Goal: Check status: Check status

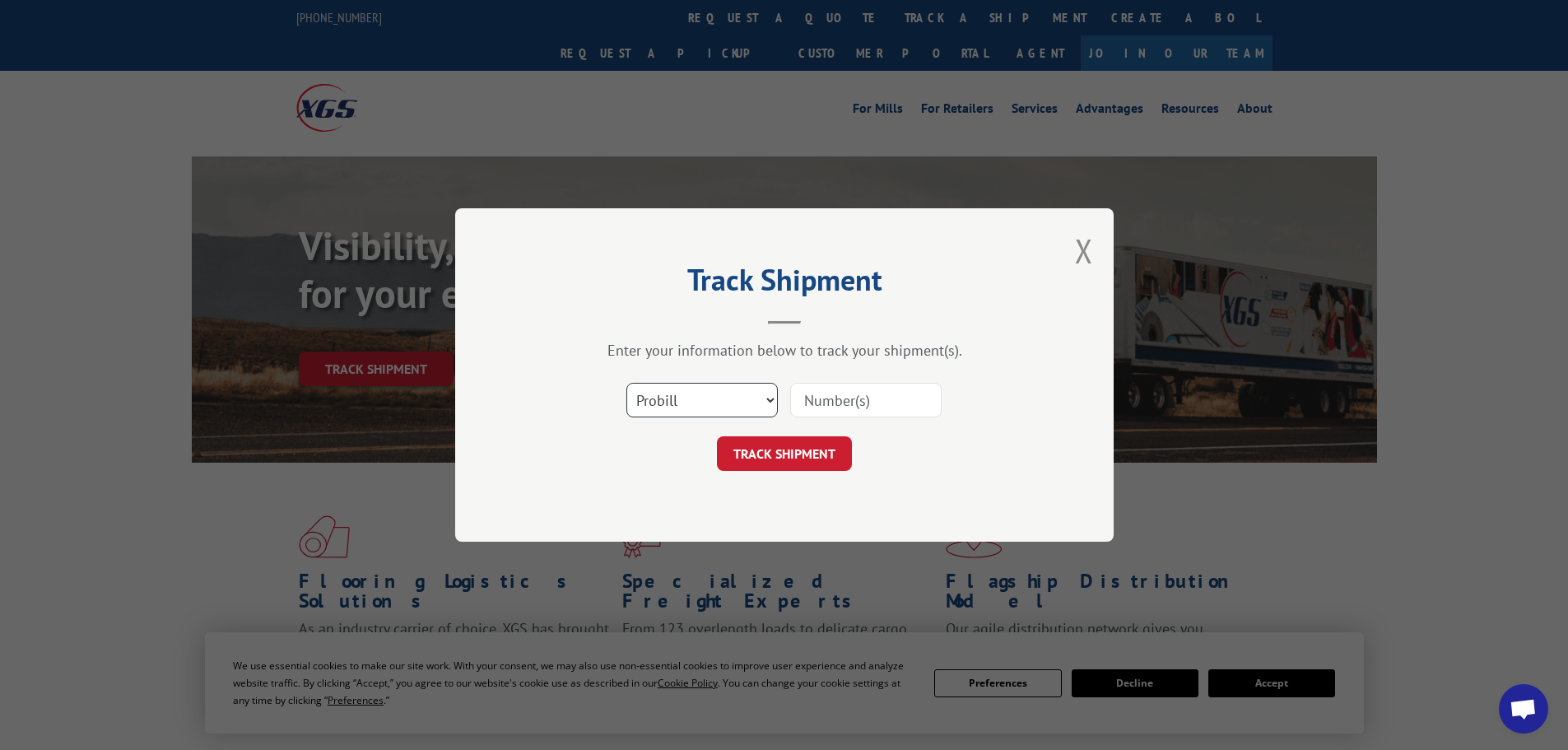
click at [664, 386] on select "Select category... Probill BOL PO" at bounding box center [702, 400] width 151 height 35
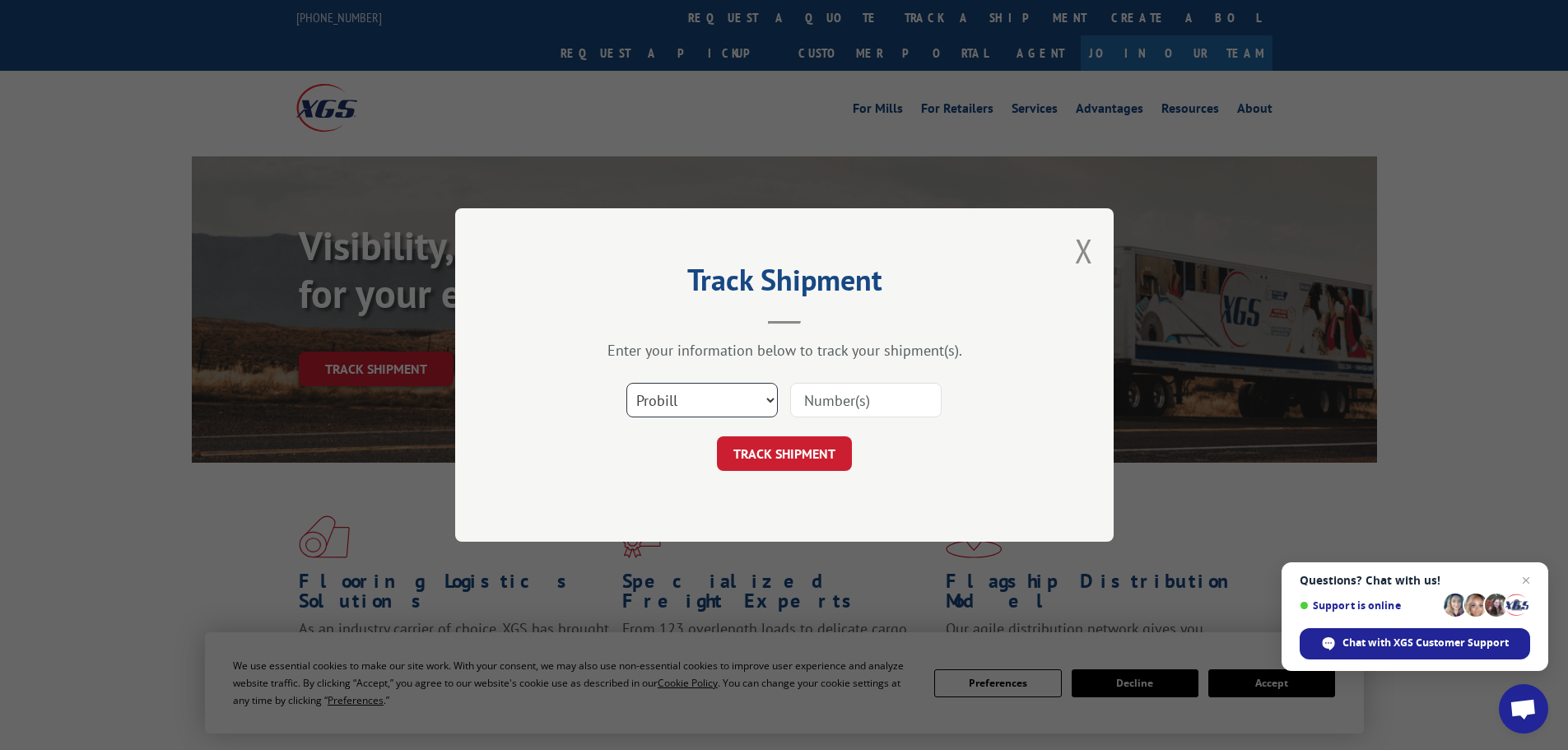
select select "bol"
click at [627, 383] on select "Select category... Probill BOL PO" at bounding box center [702, 400] width 151 height 35
click at [848, 379] on div "Select category... Probill BOL PO" at bounding box center [784, 400] width 494 height 54
click at [841, 397] on input at bounding box center [866, 400] width 151 height 35
paste input "5996431"
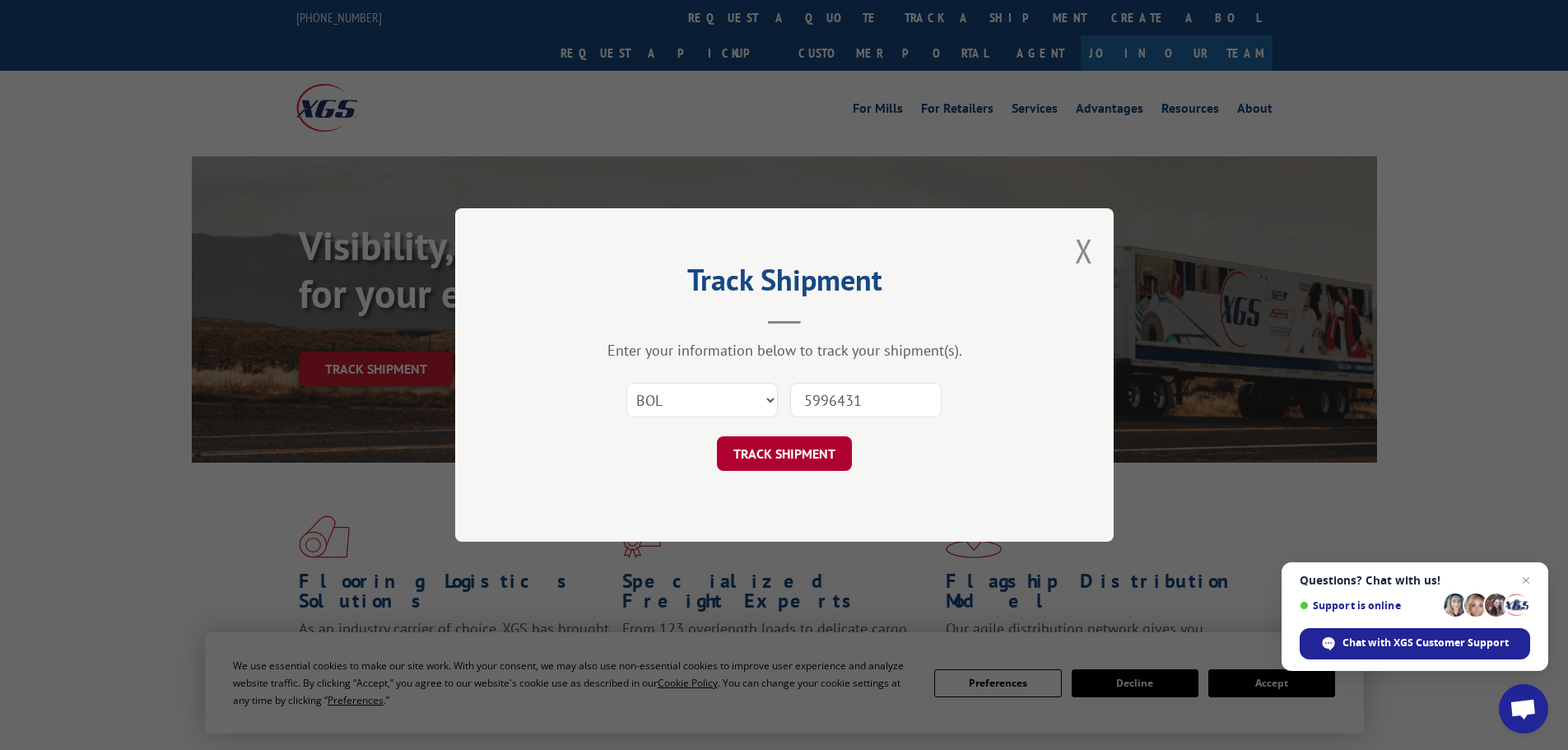
type input "5996431"
click at [794, 461] on button "TRACK SHIPMENT" at bounding box center [784, 454] width 135 height 35
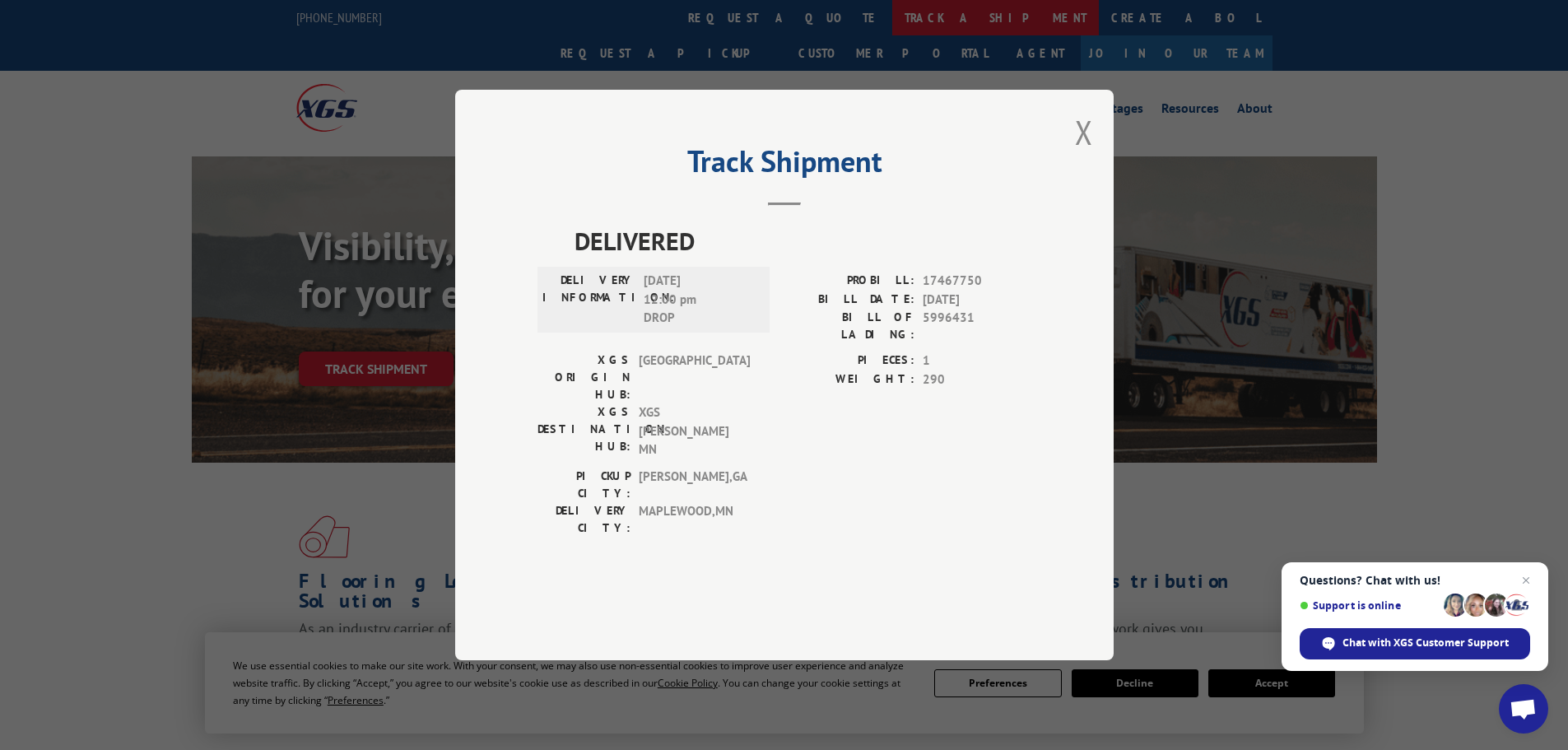
drag, startPoint x: 1084, startPoint y: 174, endPoint x: 761, endPoint y: 33, distance: 352.4
click at [1078, 154] on button "Close modal" at bounding box center [1084, 132] width 18 height 44
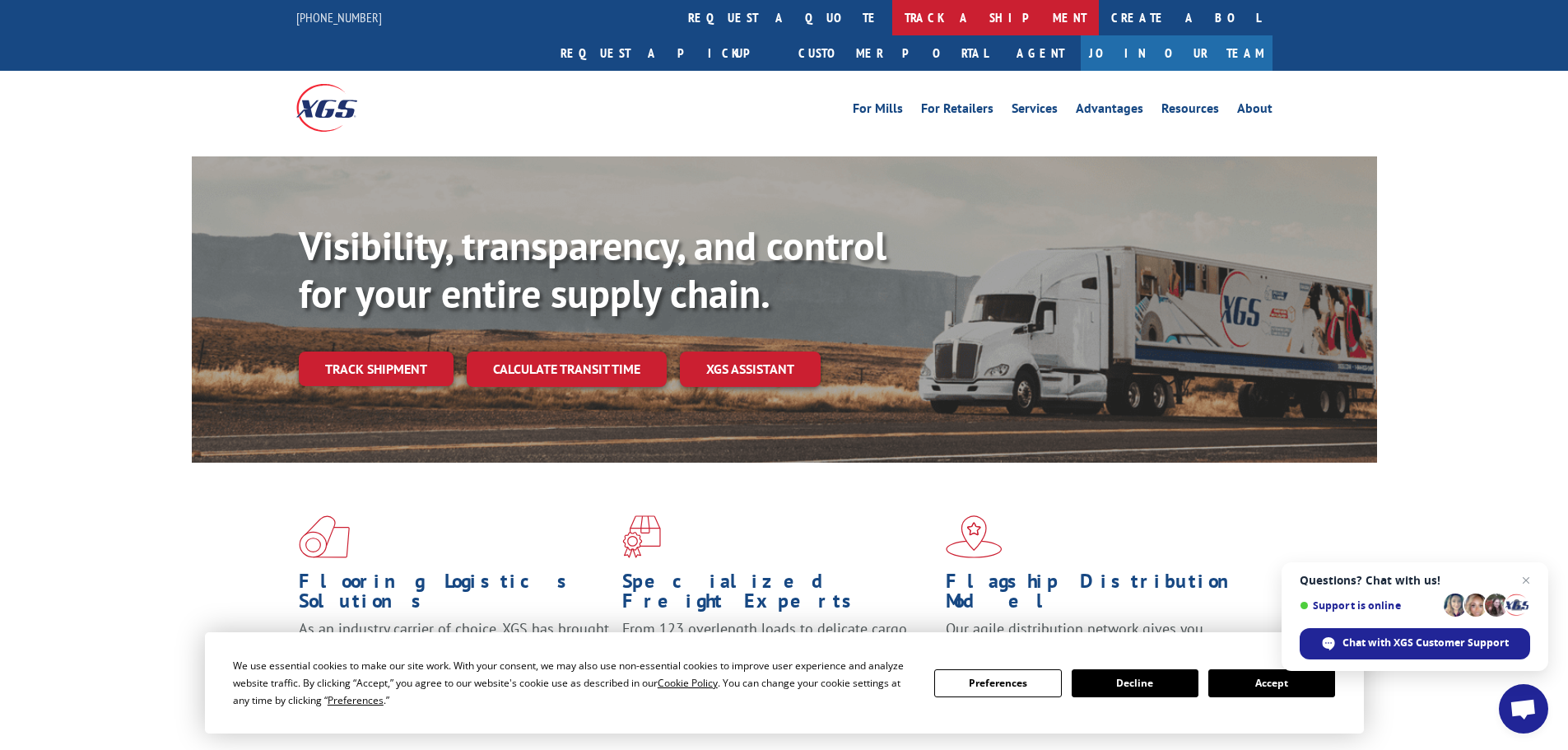
click at [892, 16] on link "track a shipment" at bounding box center [995, 17] width 207 height 36
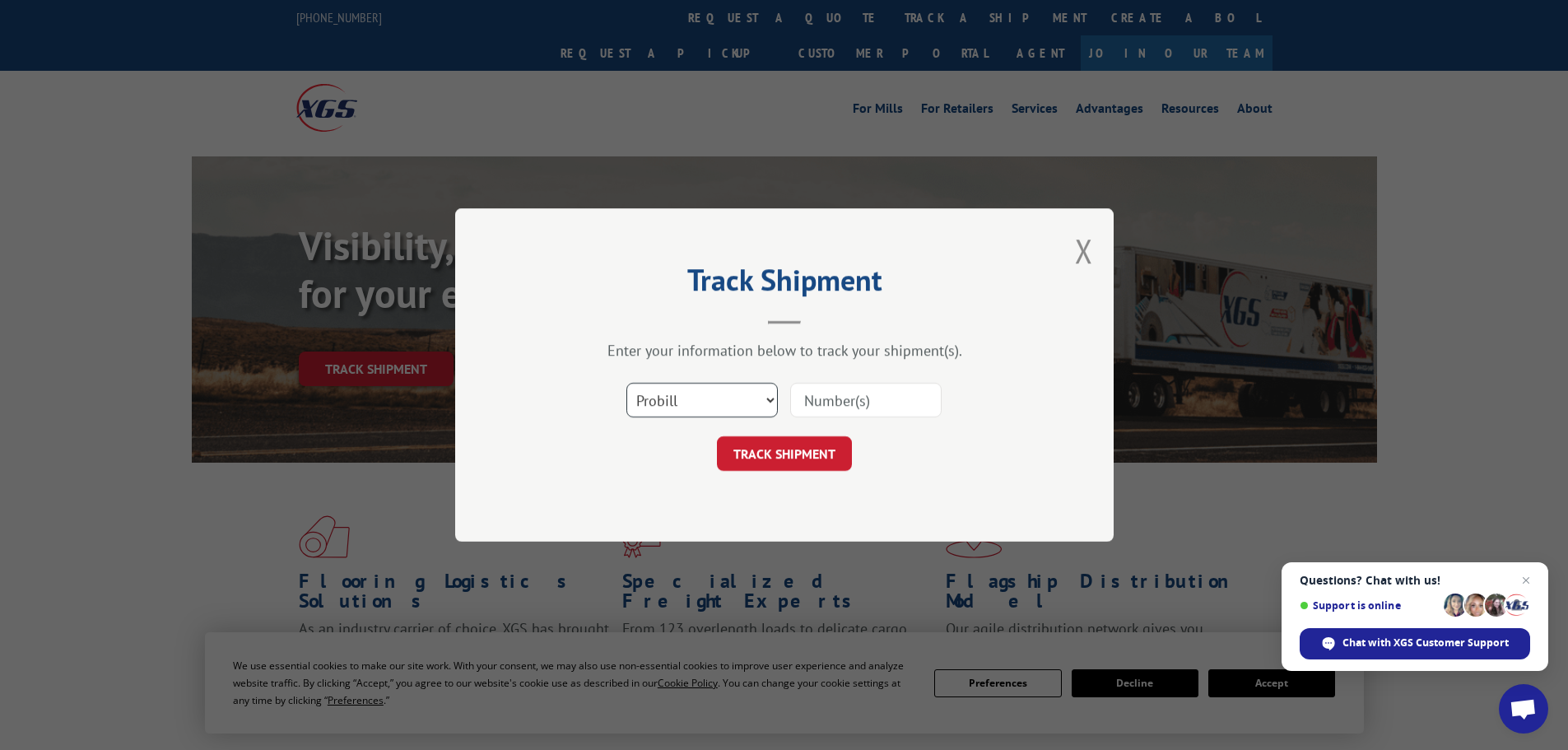
drag, startPoint x: 672, startPoint y: 399, endPoint x: 663, endPoint y: 417, distance: 20.1
click at [666, 403] on select "Select category... Probill BOL PO" at bounding box center [702, 400] width 151 height 35
select select "bol"
click at [627, 383] on select "Select category... Probill BOL PO" at bounding box center [702, 400] width 151 height 35
click at [818, 395] on input at bounding box center [866, 400] width 151 height 35
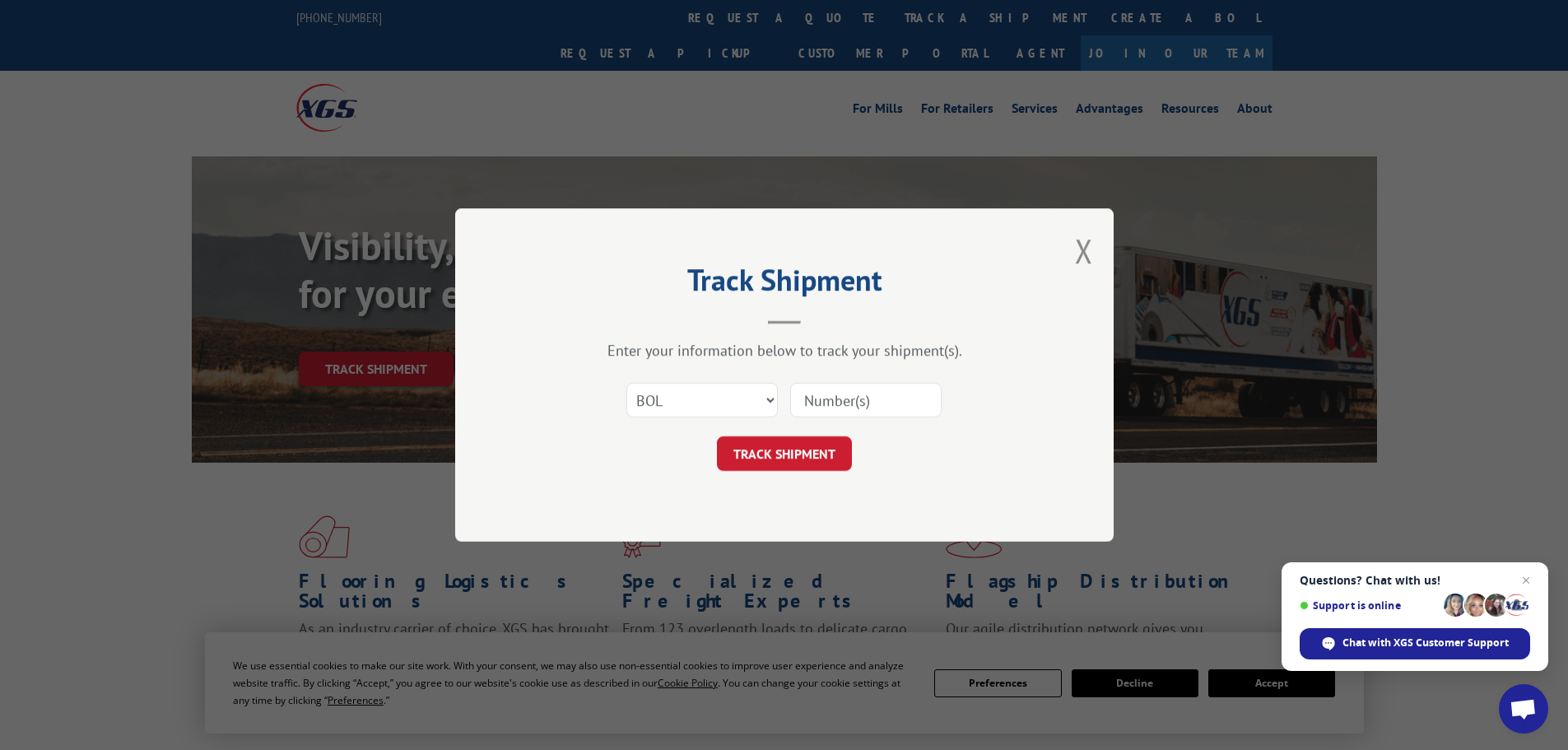
type input "V"
paste input "5996432"
type input "5996432"
click at [812, 432] on form "Select category... Probill BOL PO 5996432 TRACK SHIPMENT" at bounding box center [784, 422] width 494 height 98
click at [813, 439] on button "TRACK SHIPMENT" at bounding box center [784, 454] width 135 height 35
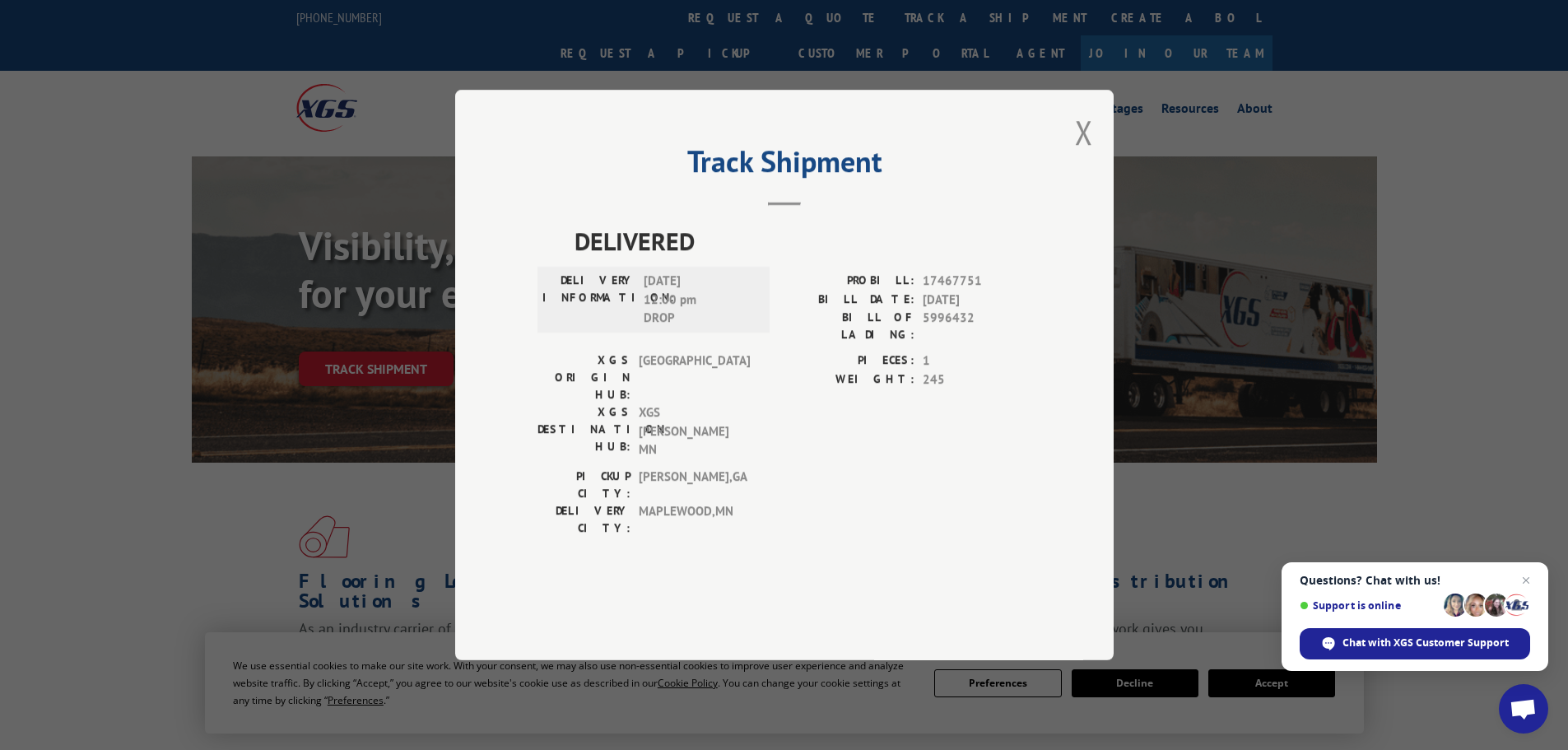
click at [1069, 176] on div "Track Shipment DELIVERED DELIVERY INFORMATION: [DATE] 12:00 pm DROP PROBILL: 17…" at bounding box center [784, 375] width 658 height 571
click at [1087, 154] on button "Close modal" at bounding box center [1084, 132] width 18 height 44
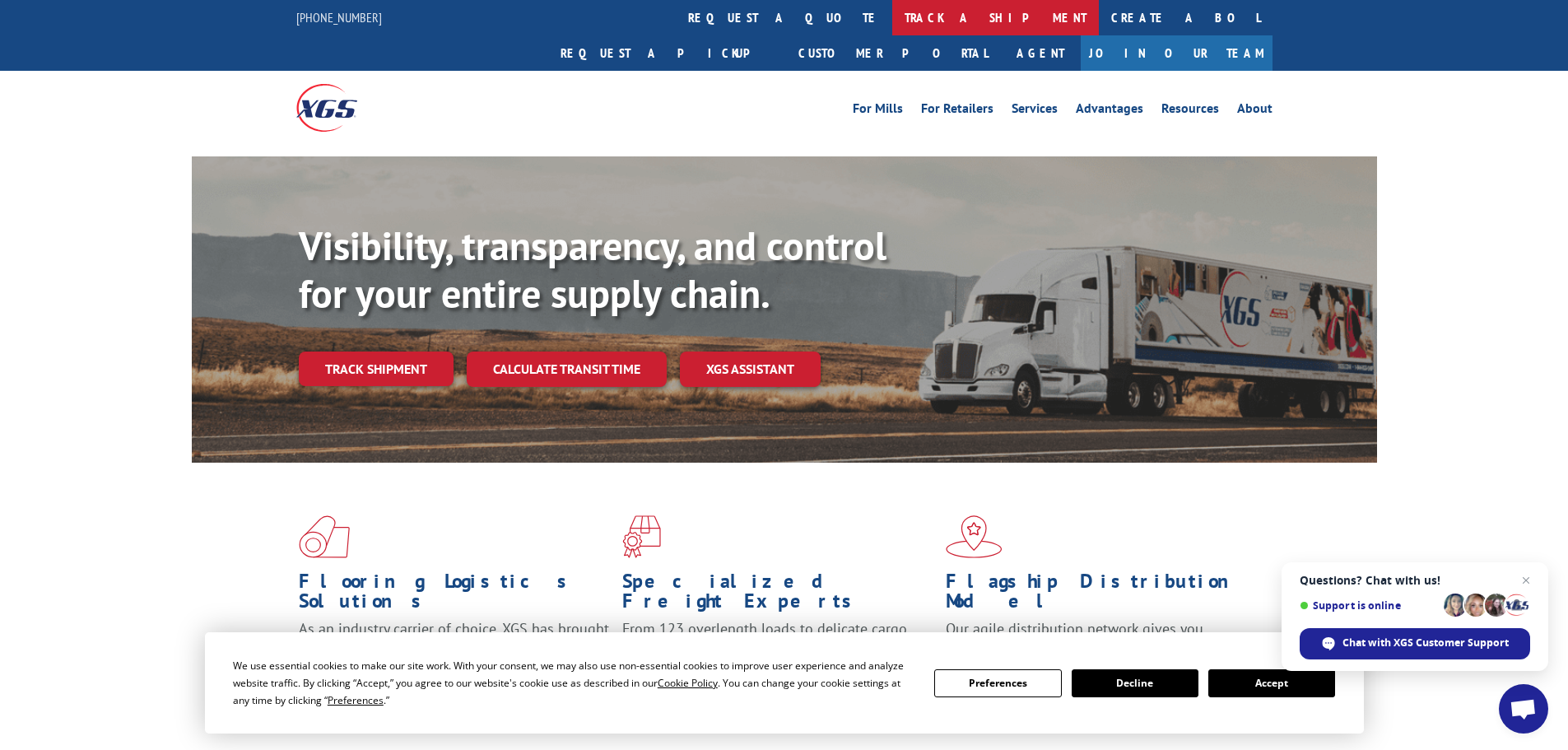
click at [892, 32] on link "track a shipment" at bounding box center [995, 17] width 207 height 36
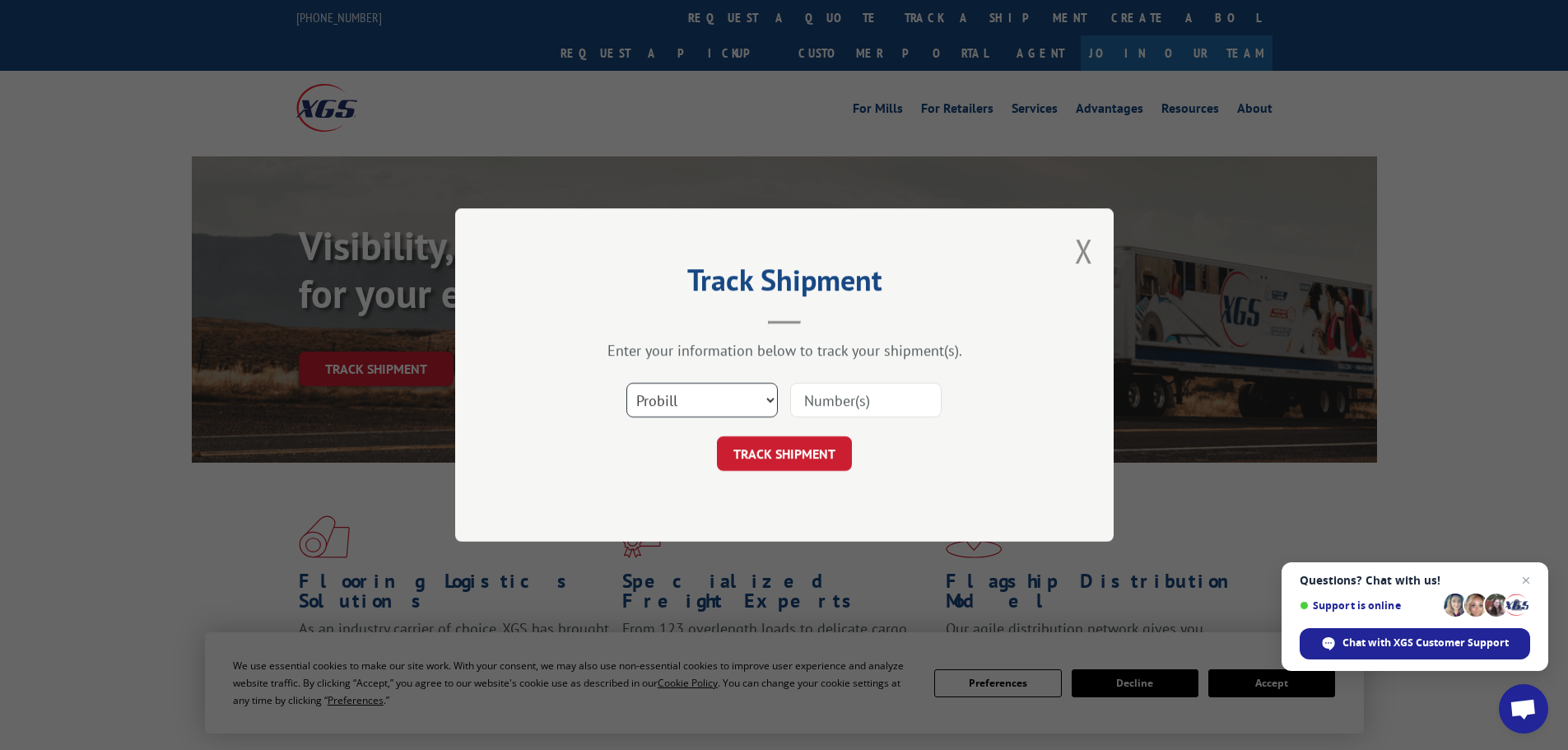
click at [643, 393] on select "Select category... Probill BOL PO" at bounding box center [702, 400] width 151 height 35
select select "bol"
click at [627, 383] on select "Select category... Probill BOL PO" at bounding box center [702, 400] width 151 height 35
click at [816, 400] on input at bounding box center [866, 400] width 151 height 35
paste input "6005330"
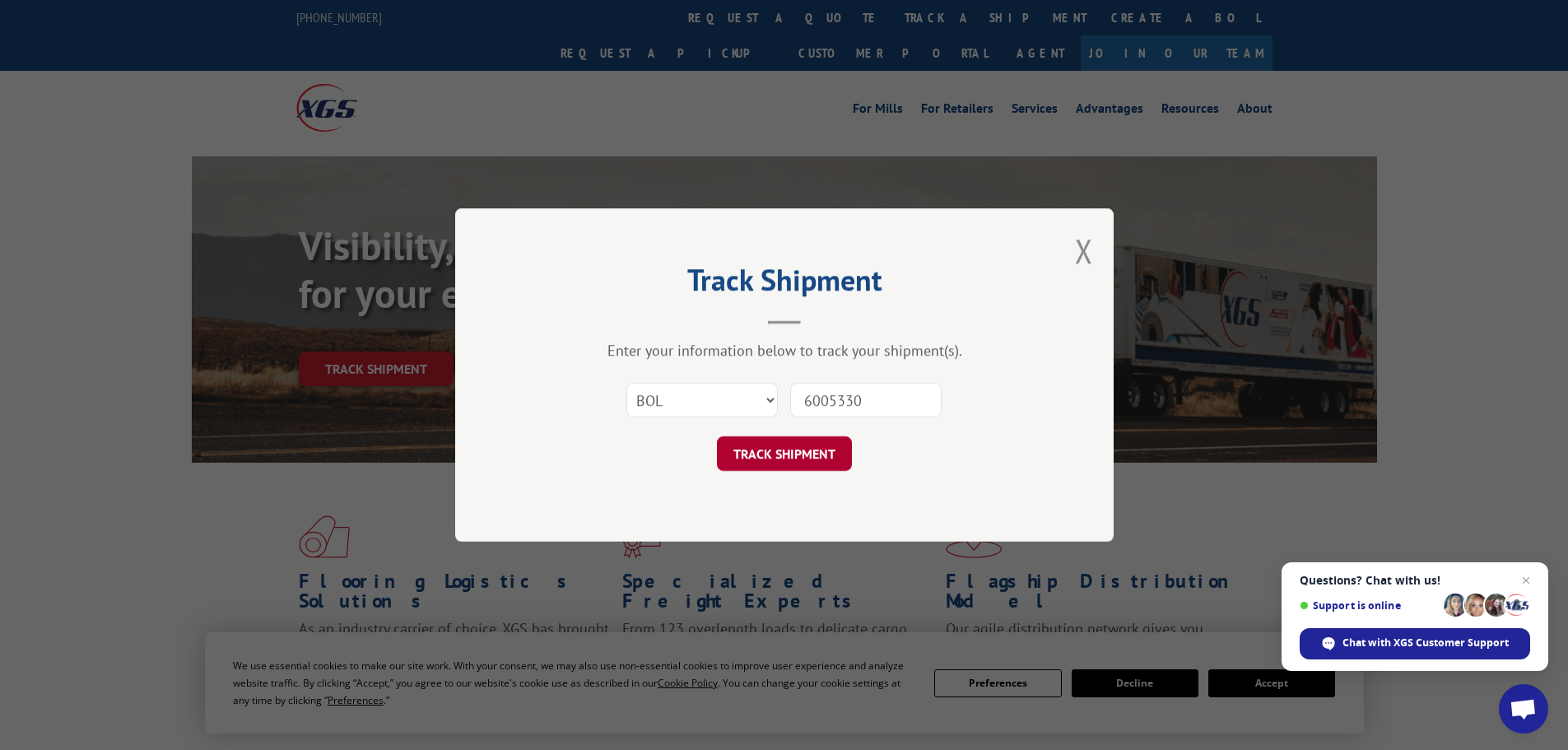
type input "6005330"
click at [790, 453] on button "TRACK SHIPMENT" at bounding box center [784, 454] width 135 height 35
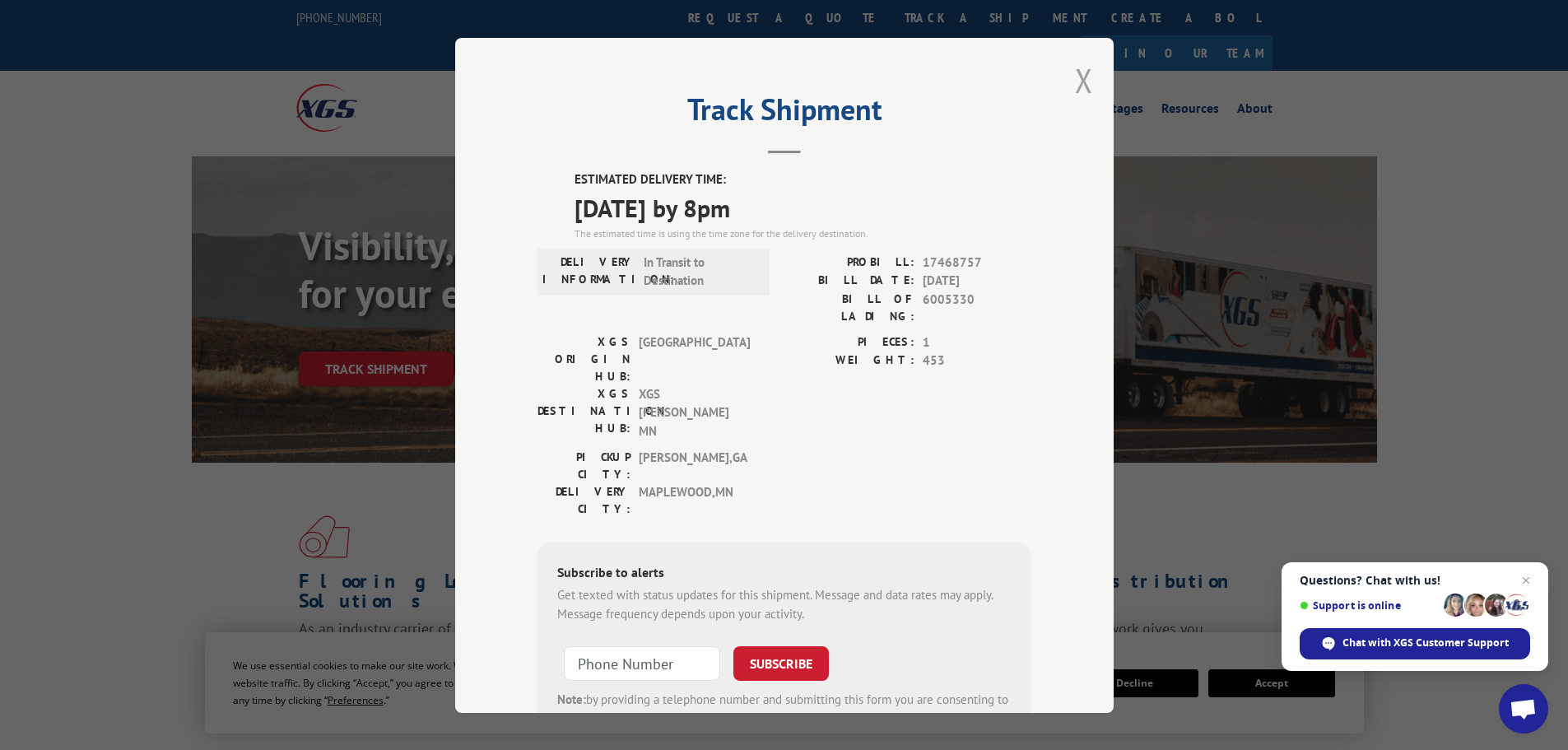
click at [1079, 87] on button "Close modal" at bounding box center [1084, 80] width 18 height 44
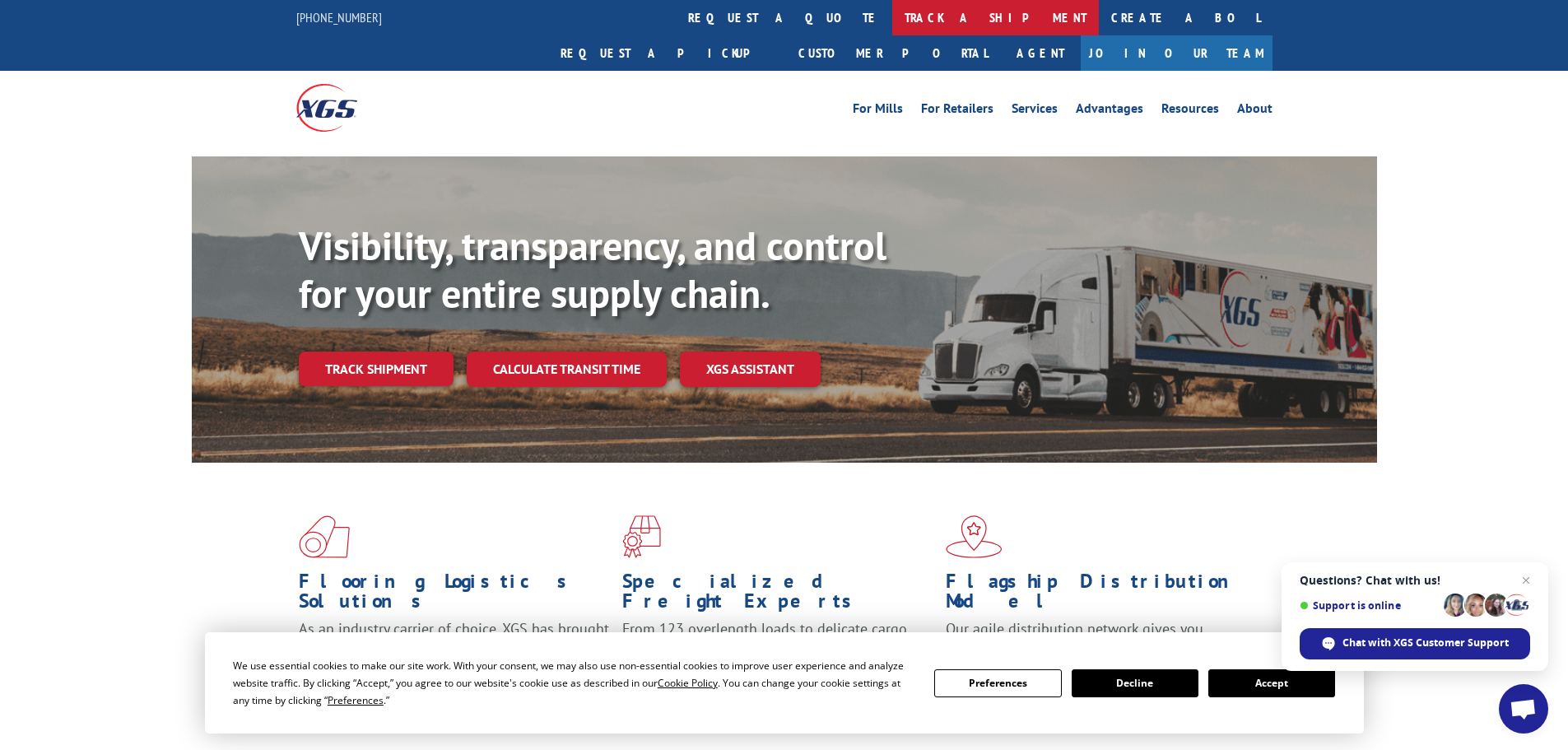
click at [892, 24] on link "track a shipment" at bounding box center [995, 17] width 207 height 36
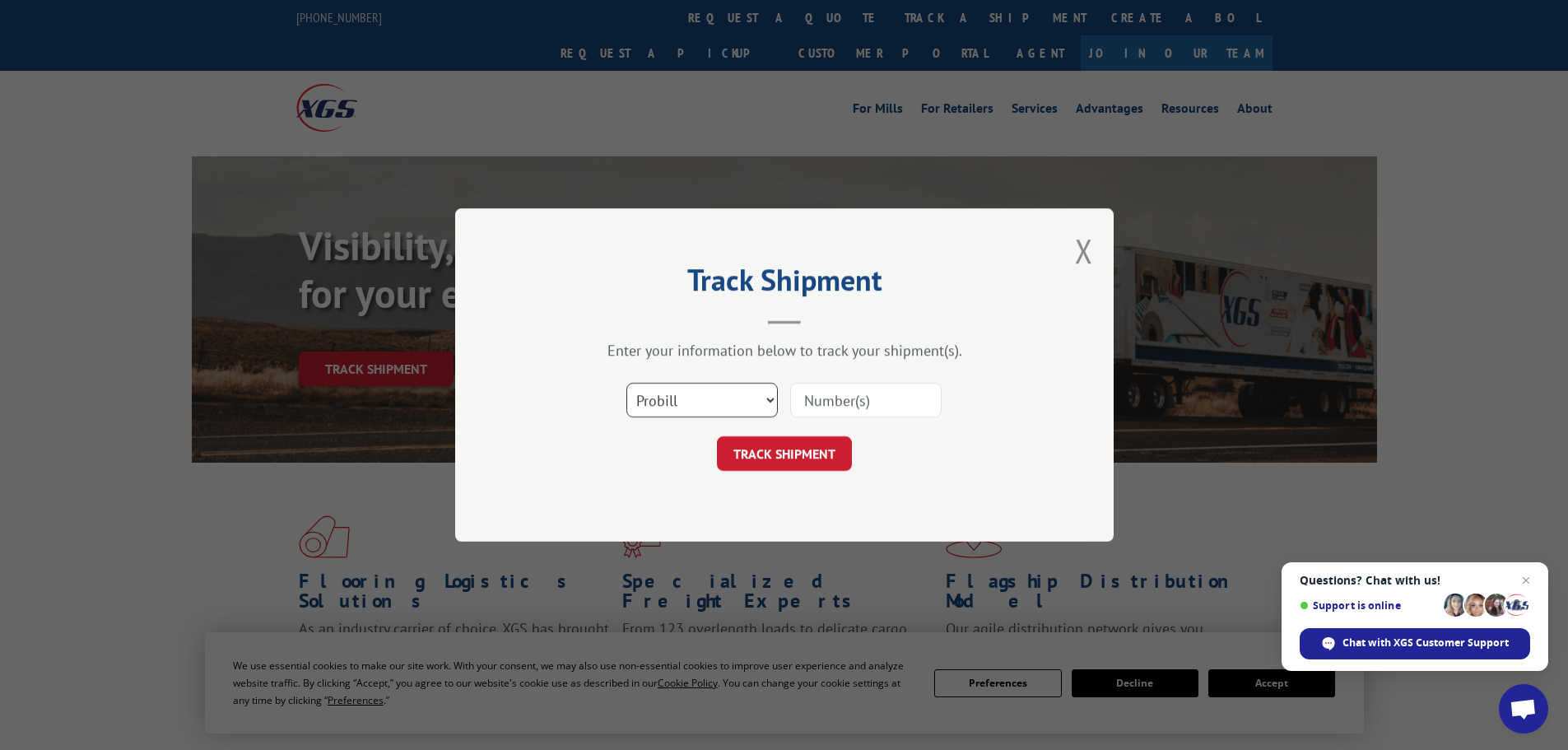
click at [653, 396] on select "Select category... Probill BOL PO" at bounding box center [702, 400] width 151 height 35
select select "bol"
click at [627, 383] on select "Select category... Probill BOL PO" at bounding box center [702, 400] width 151 height 35
click at [836, 397] on input at bounding box center [866, 400] width 151 height 35
paste input "6006956"
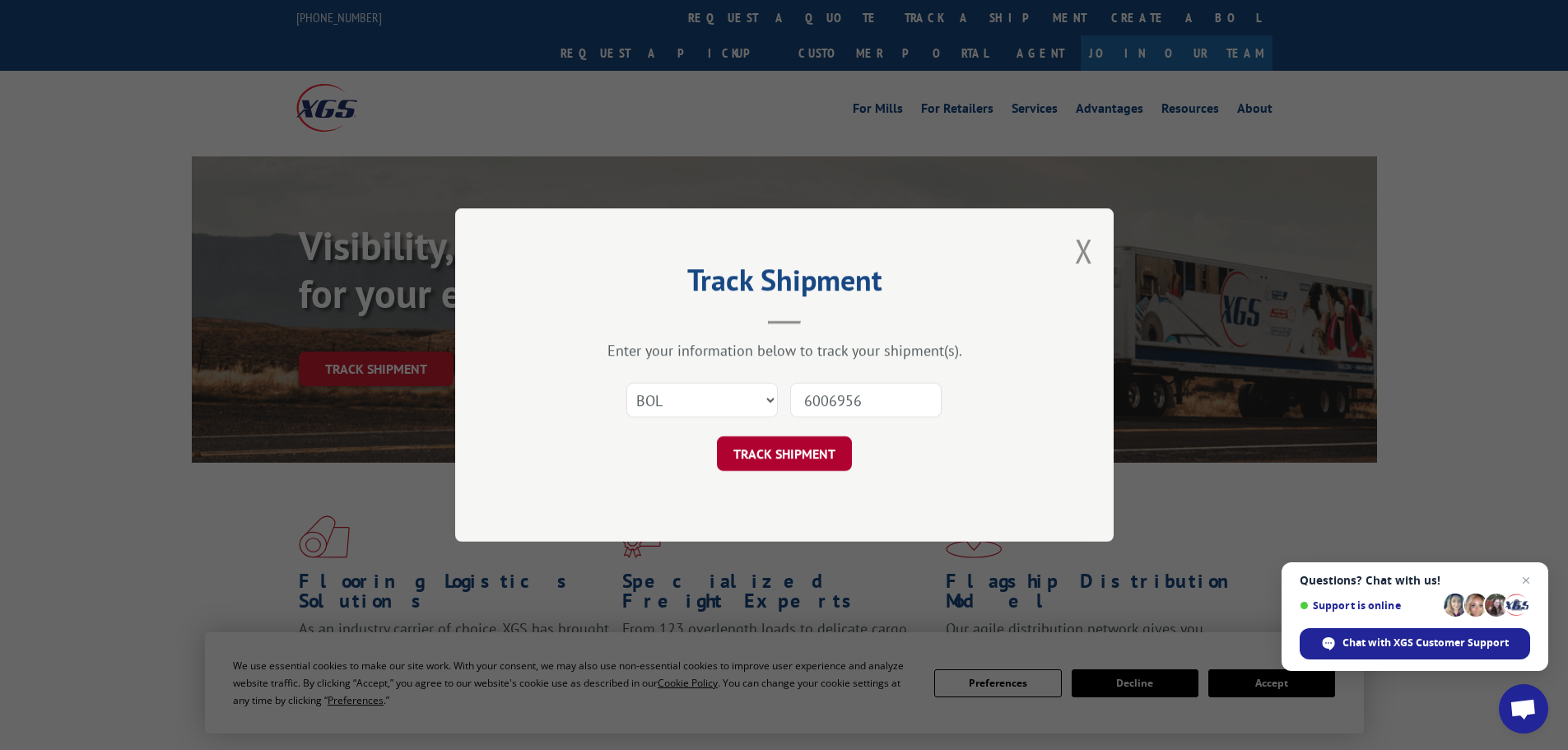
type input "6006956"
click at [784, 456] on button "TRACK SHIPMENT" at bounding box center [784, 454] width 135 height 35
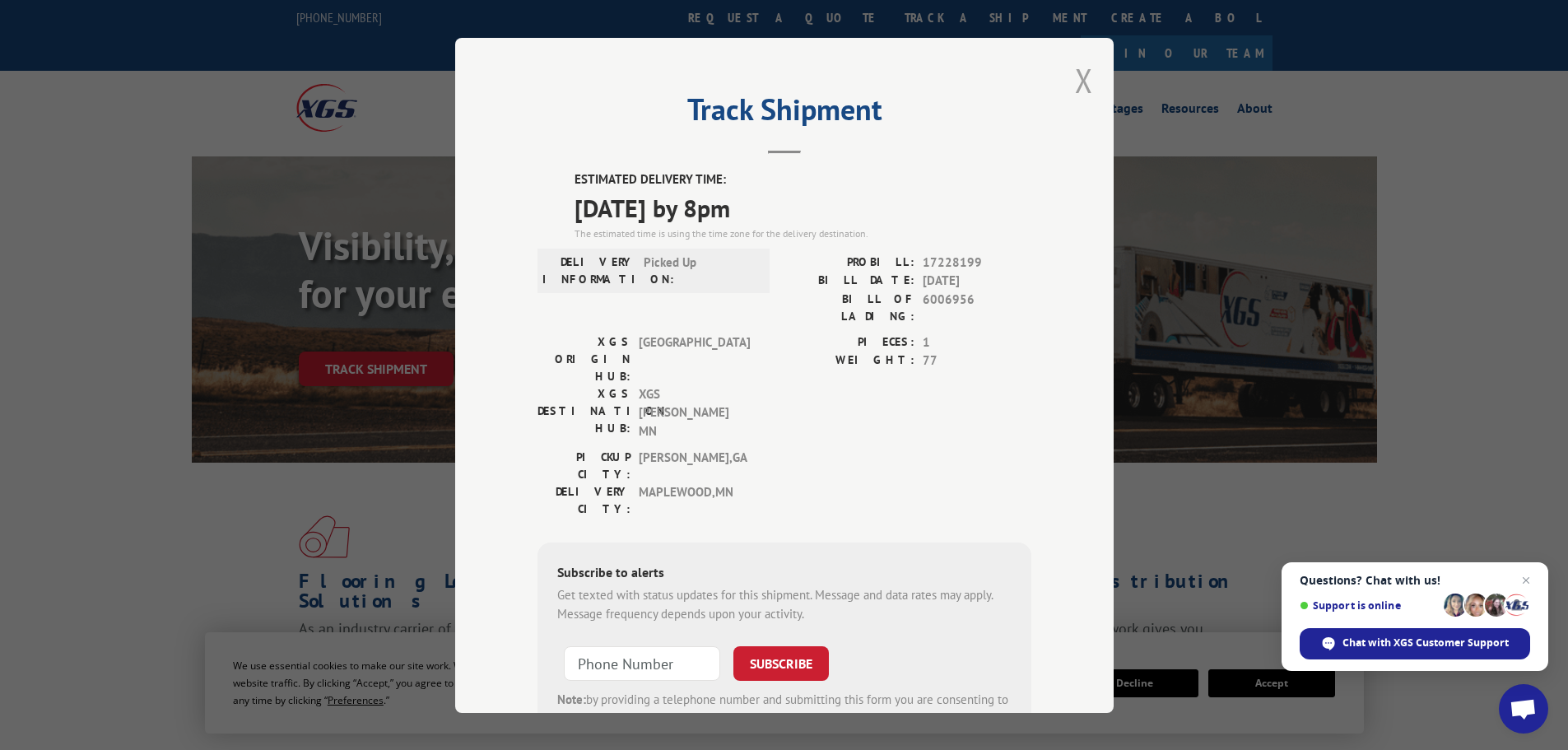
click at [1075, 87] on button "Close modal" at bounding box center [1084, 80] width 18 height 44
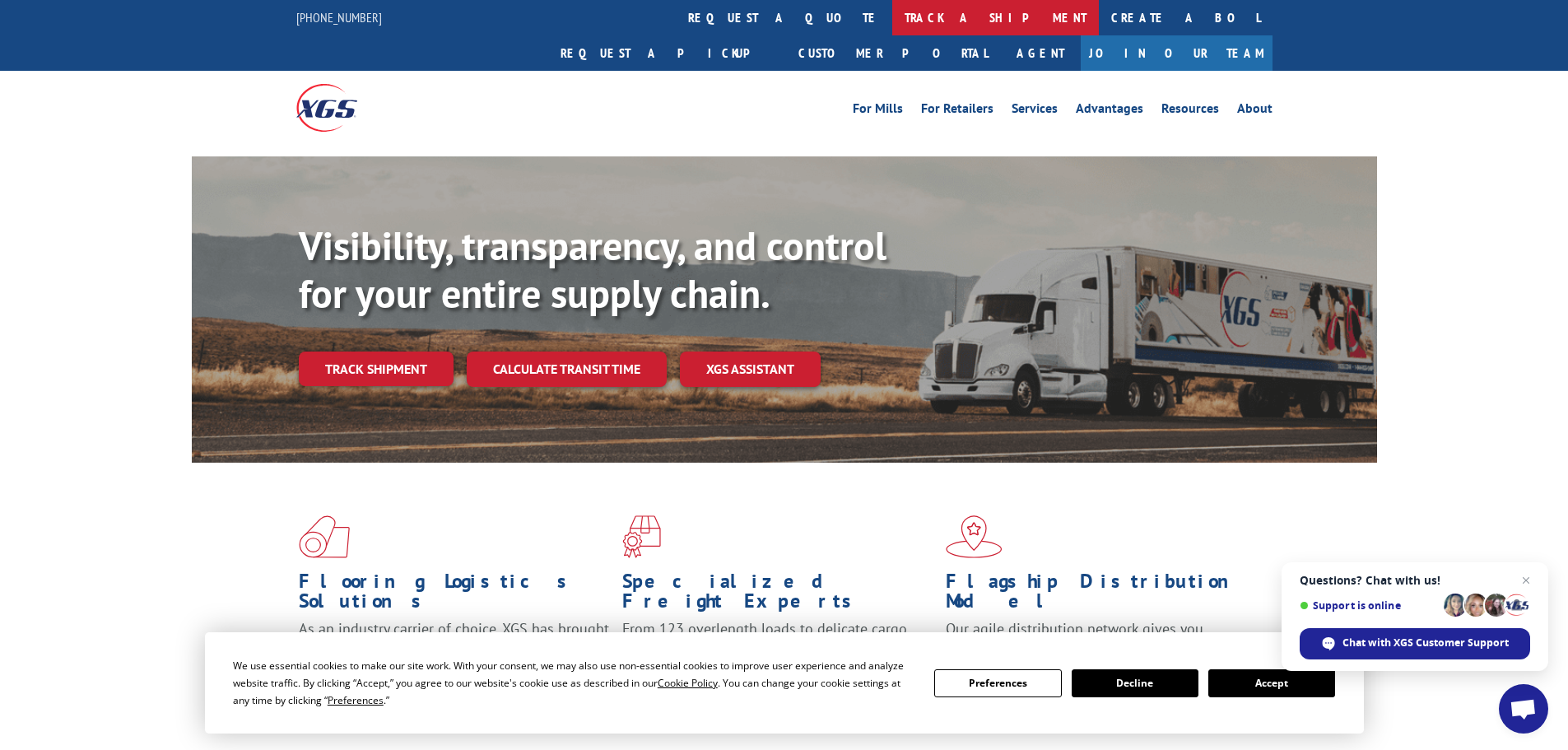
click at [892, 22] on link "track a shipment" at bounding box center [995, 17] width 207 height 36
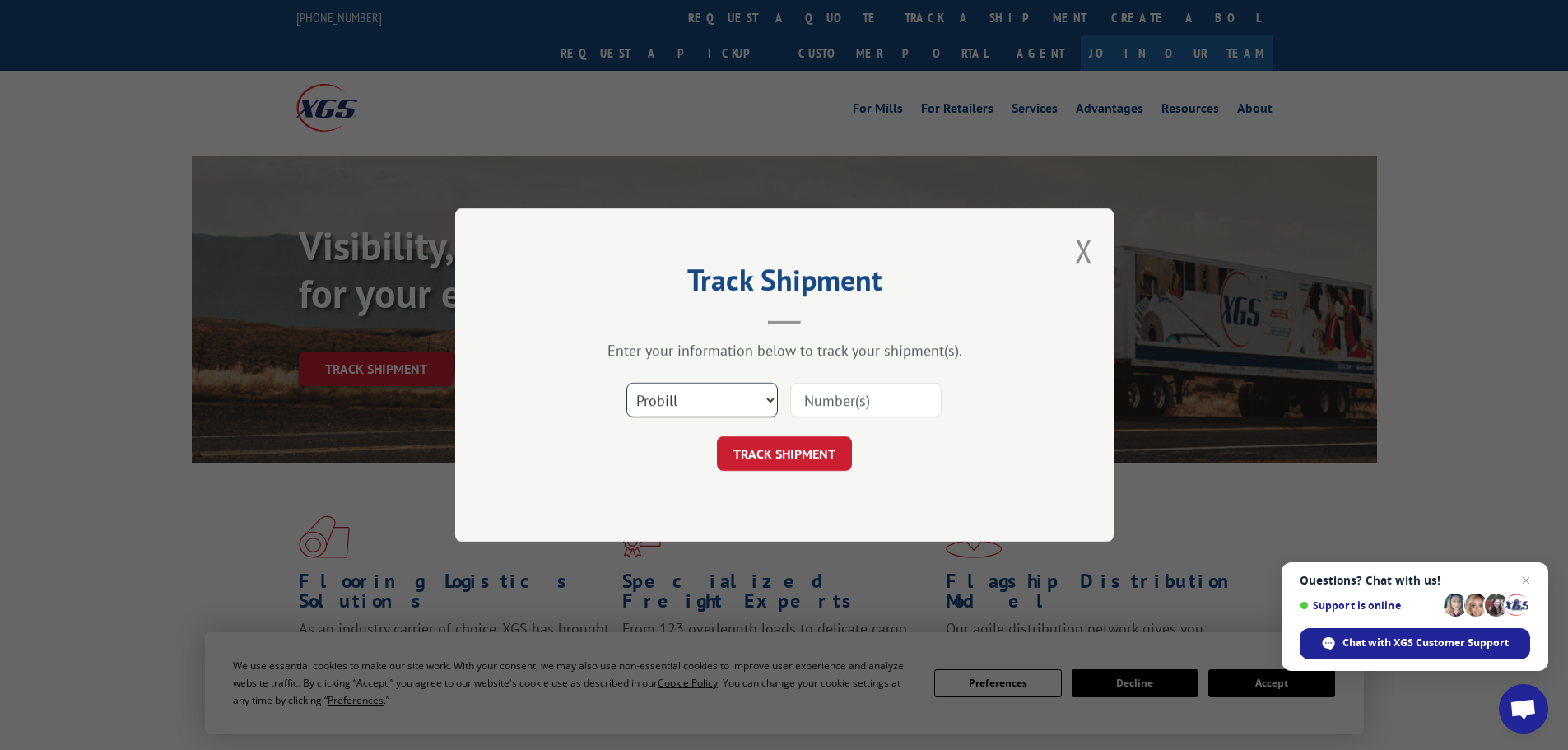
click at [667, 408] on select "Select category... Probill BOL PO" at bounding box center [702, 400] width 151 height 35
select select "bol"
click at [627, 383] on select "Select category... Probill BOL PO" at bounding box center [702, 400] width 151 height 35
click at [844, 412] on input at bounding box center [866, 400] width 151 height 35
paste input "6009824"
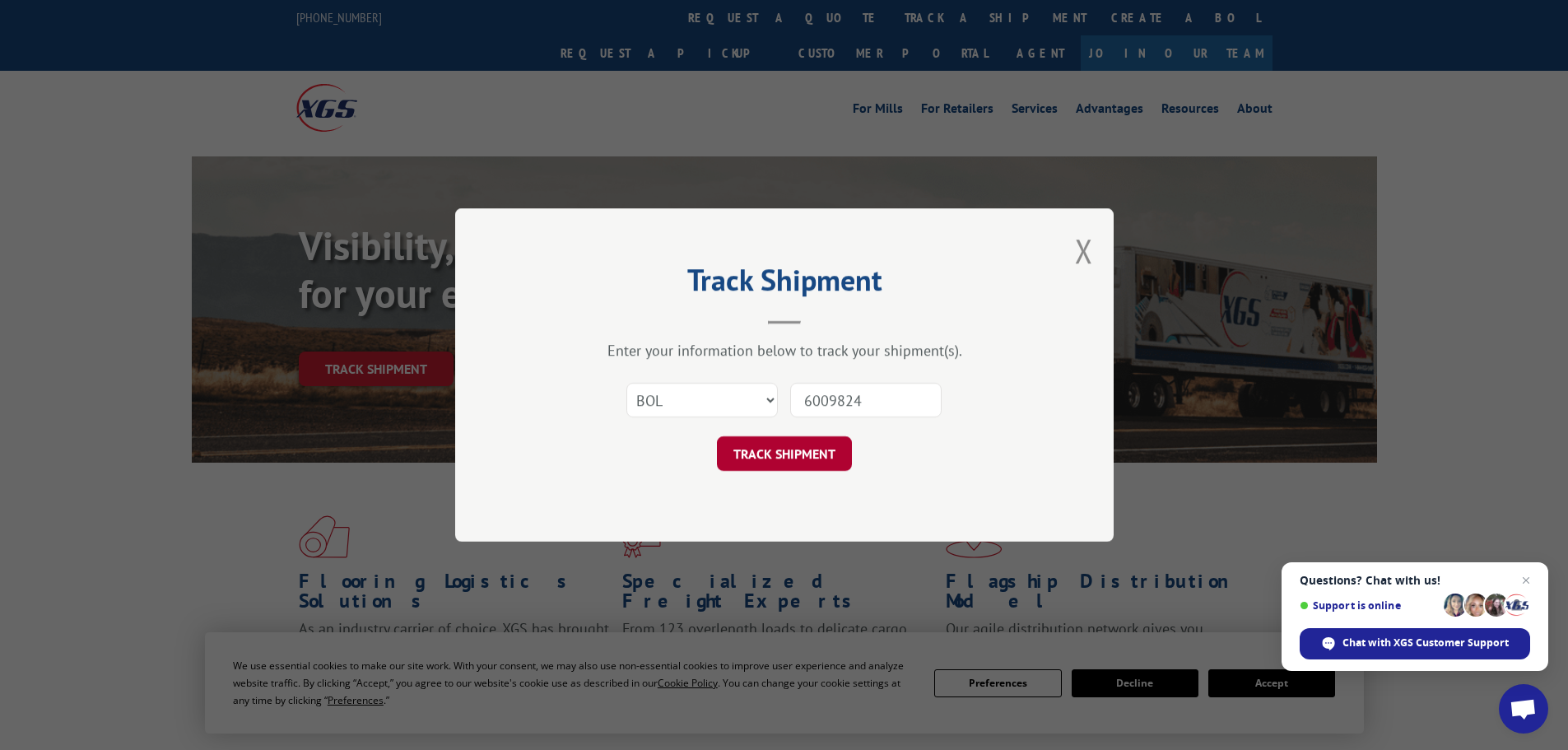
type input "6009824"
click at [776, 453] on button "TRACK SHIPMENT" at bounding box center [784, 454] width 135 height 35
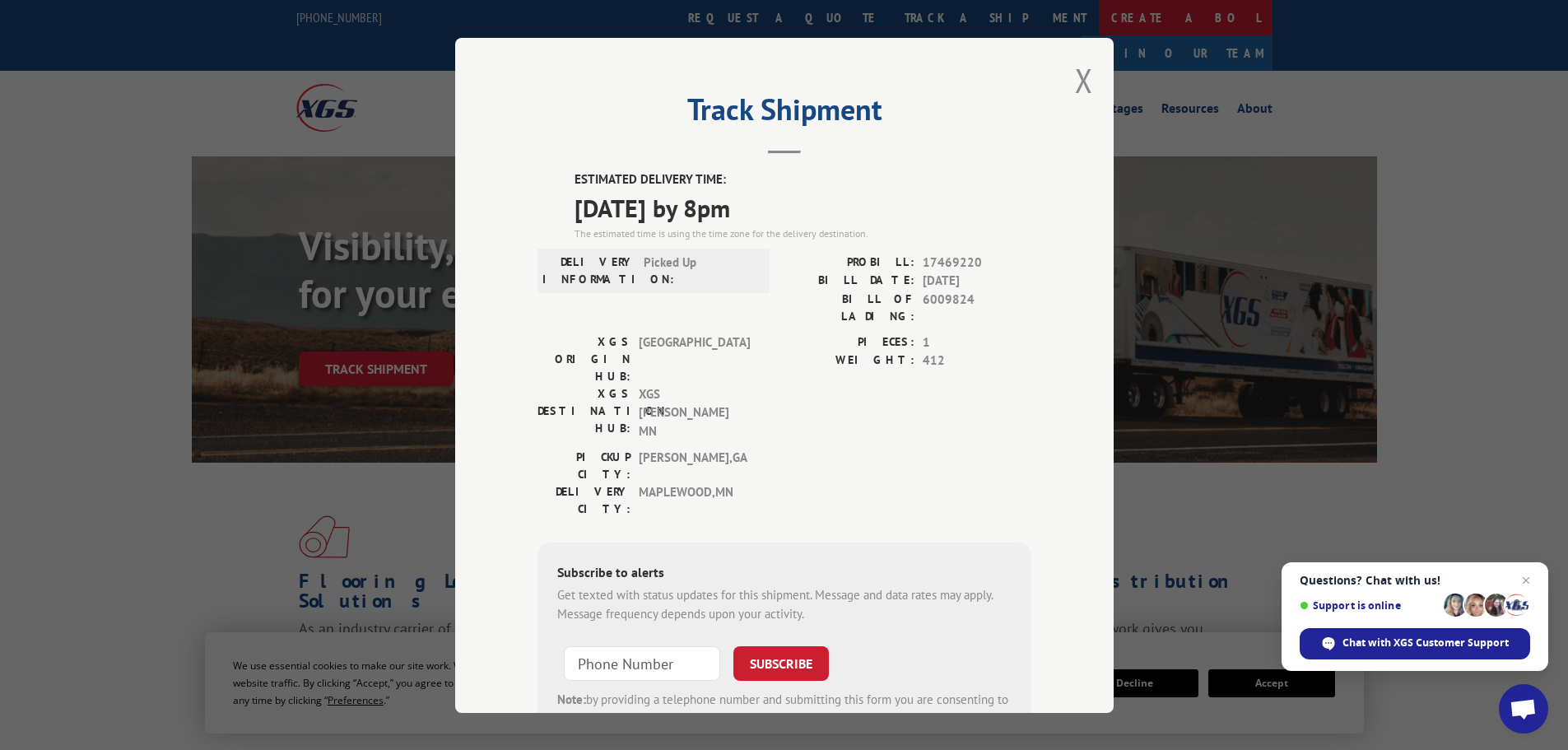
drag, startPoint x: 1077, startPoint y: 88, endPoint x: 803, endPoint y: 2, distance: 287.2
click at [1077, 88] on button "Close modal" at bounding box center [1084, 80] width 18 height 44
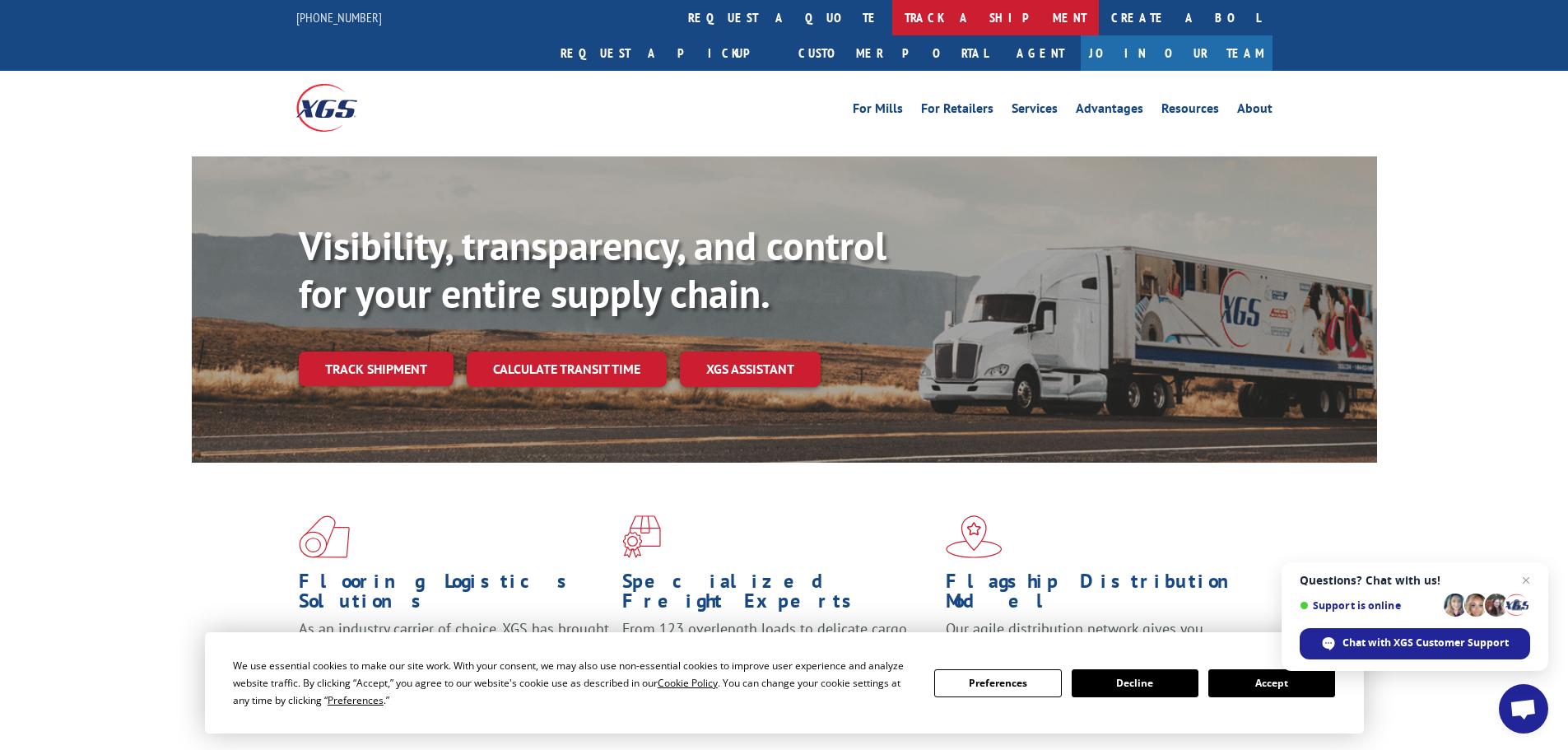
click at [892, 10] on link "track a shipment" at bounding box center [995, 17] width 207 height 36
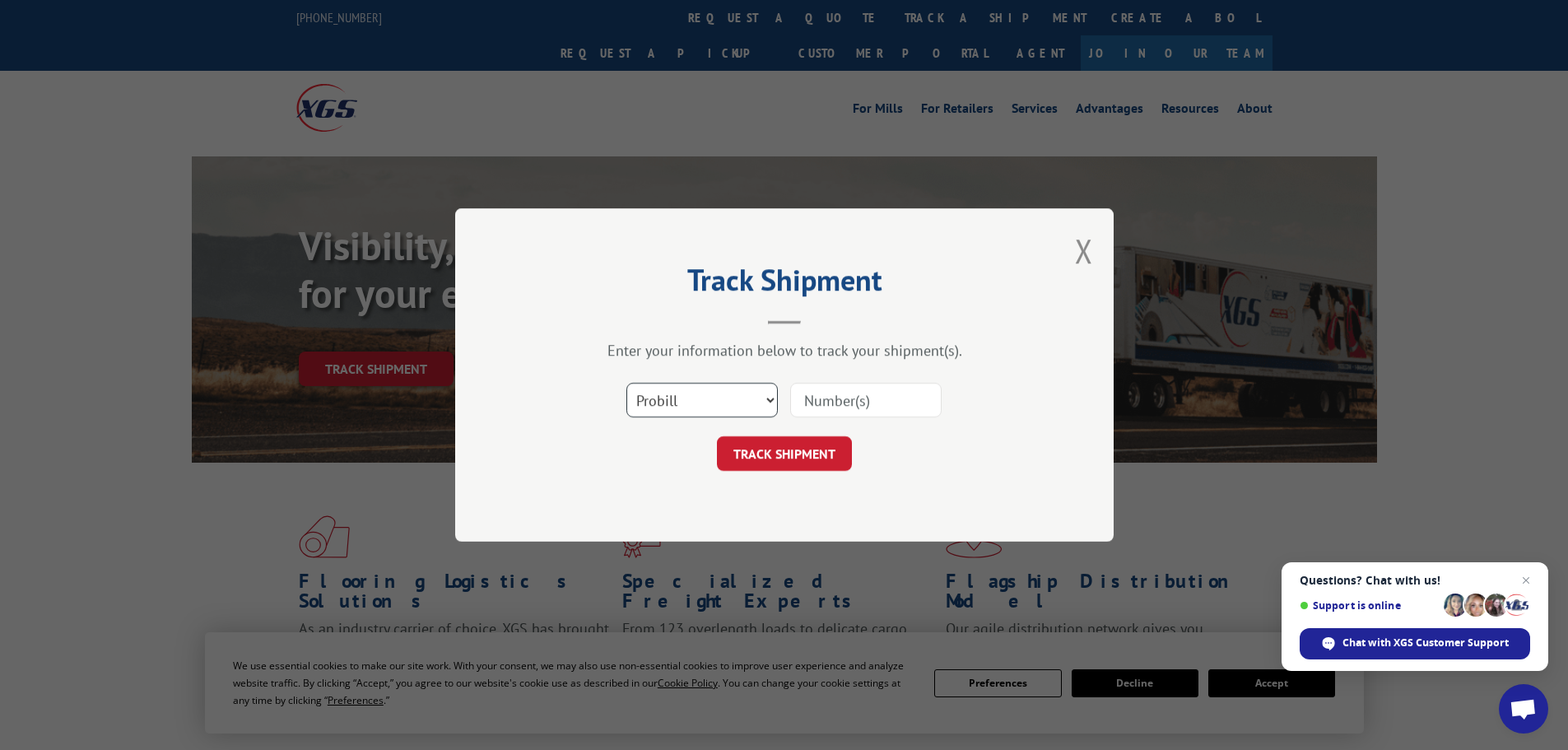
drag, startPoint x: 671, startPoint y: 399, endPoint x: 668, endPoint y: 413, distance: 14.3
click at [671, 399] on select "Select category... Probill BOL PO" at bounding box center [702, 400] width 151 height 35
select select "bol"
click at [627, 383] on select "Select category... Probill BOL PO" at bounding box center [702, 400] width 151 height 35
click at [829, 404] on input at bounding box center [866, 400] width 151 height 35
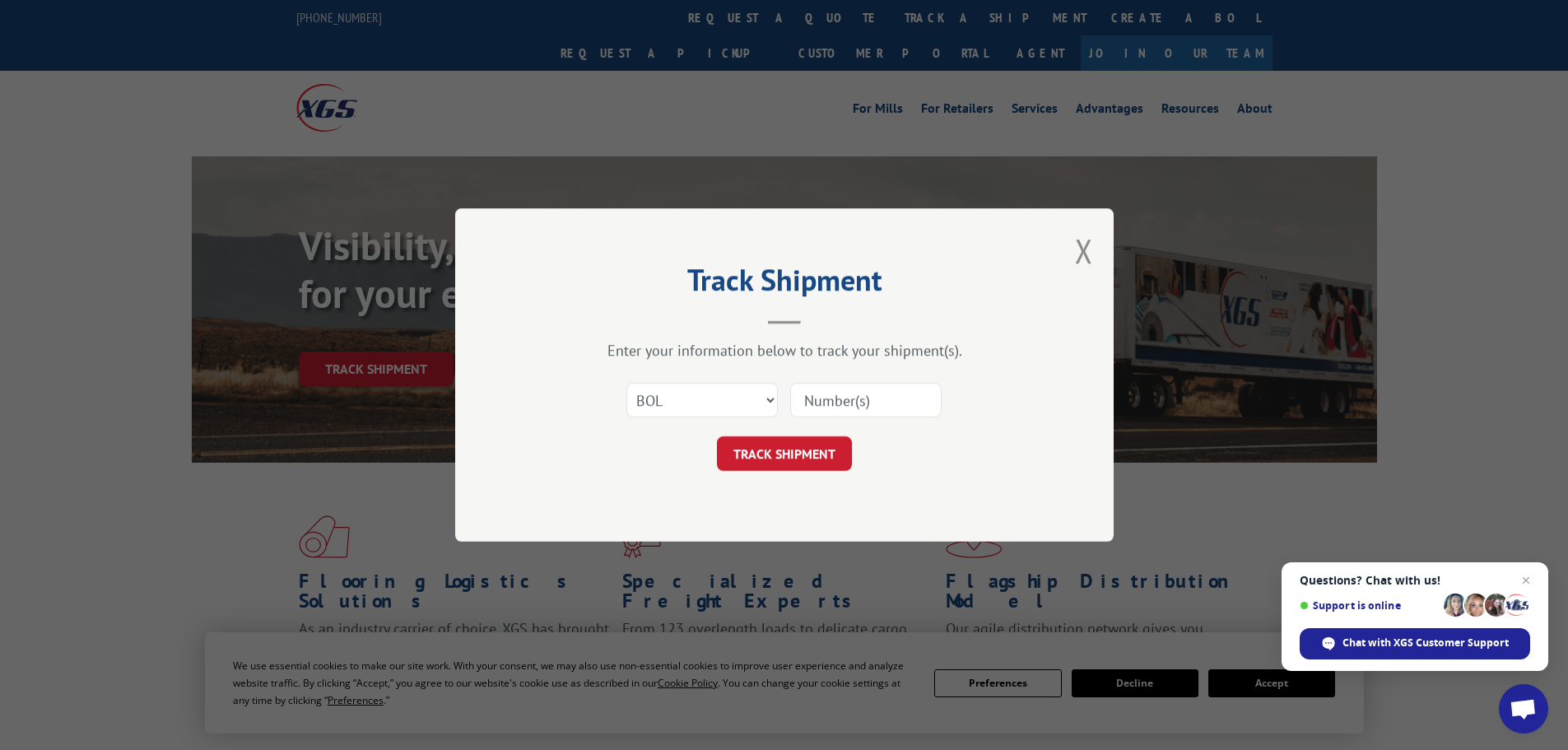
paste input "6010034"
type input "6010034"
click at [784, 456] on button "TRACK SHIPMENT" at bounding box center [784, 454] width 135 height 35
